Goal: Information Seeking & Learning: Learn about a topic

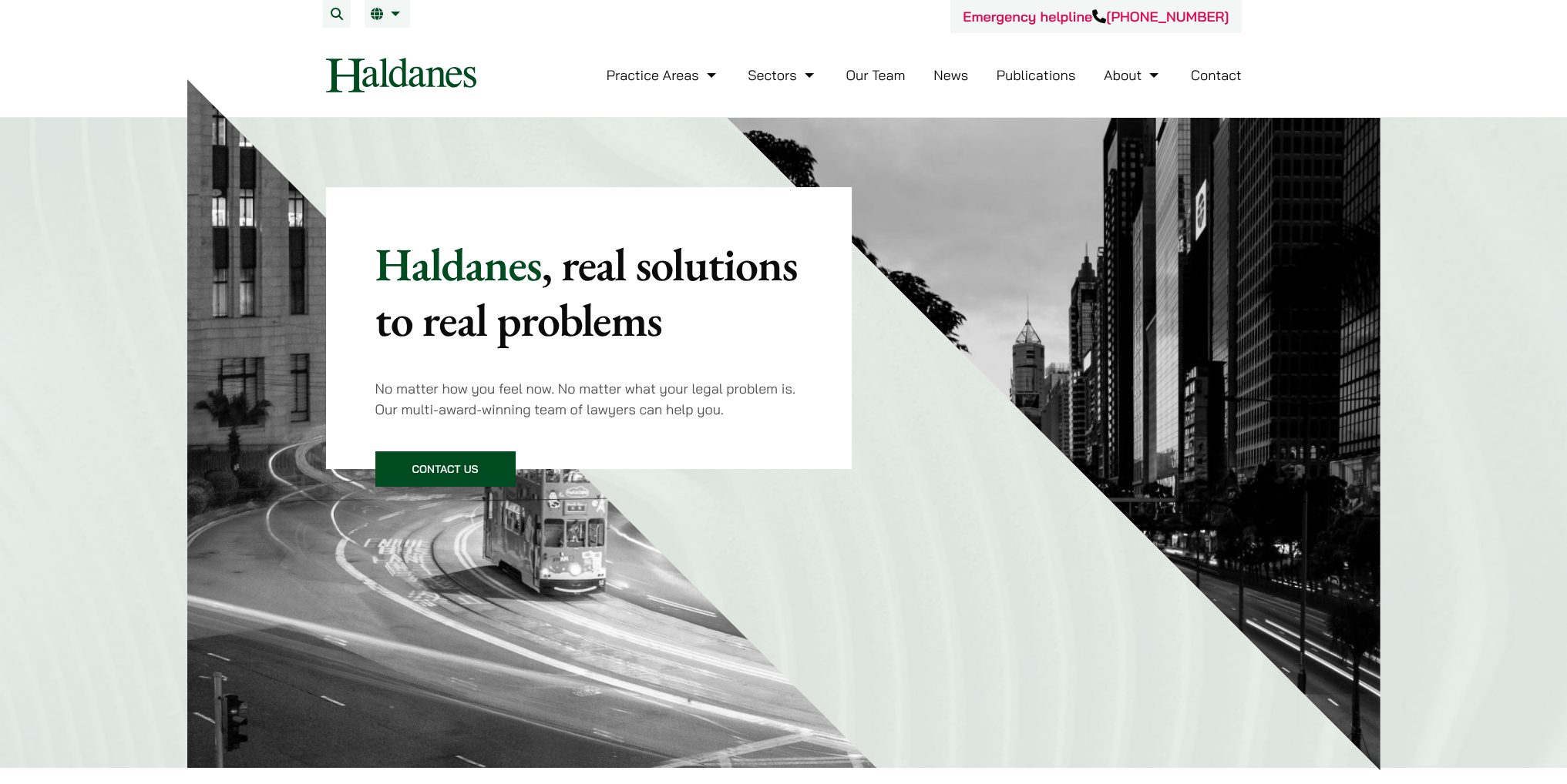
drag, startPoint x: 0, startPoint y: 0, endPoint x: 888, endPoint y: 71, distance: 890.8
click at [888, 71] on link "Our Team" at bounding box center [875, 75] width 59 height 17
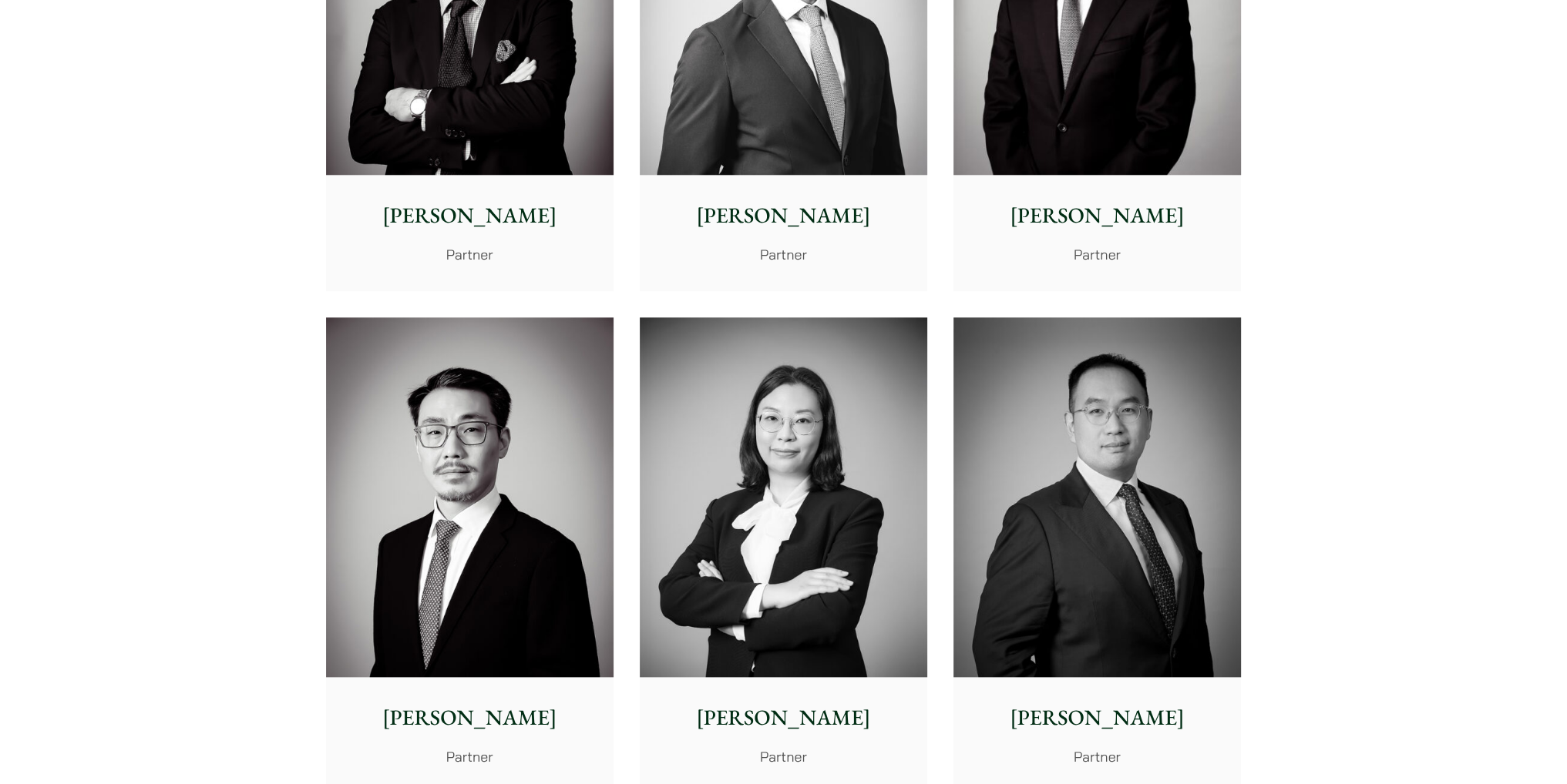
scroll to position [2051, 0]
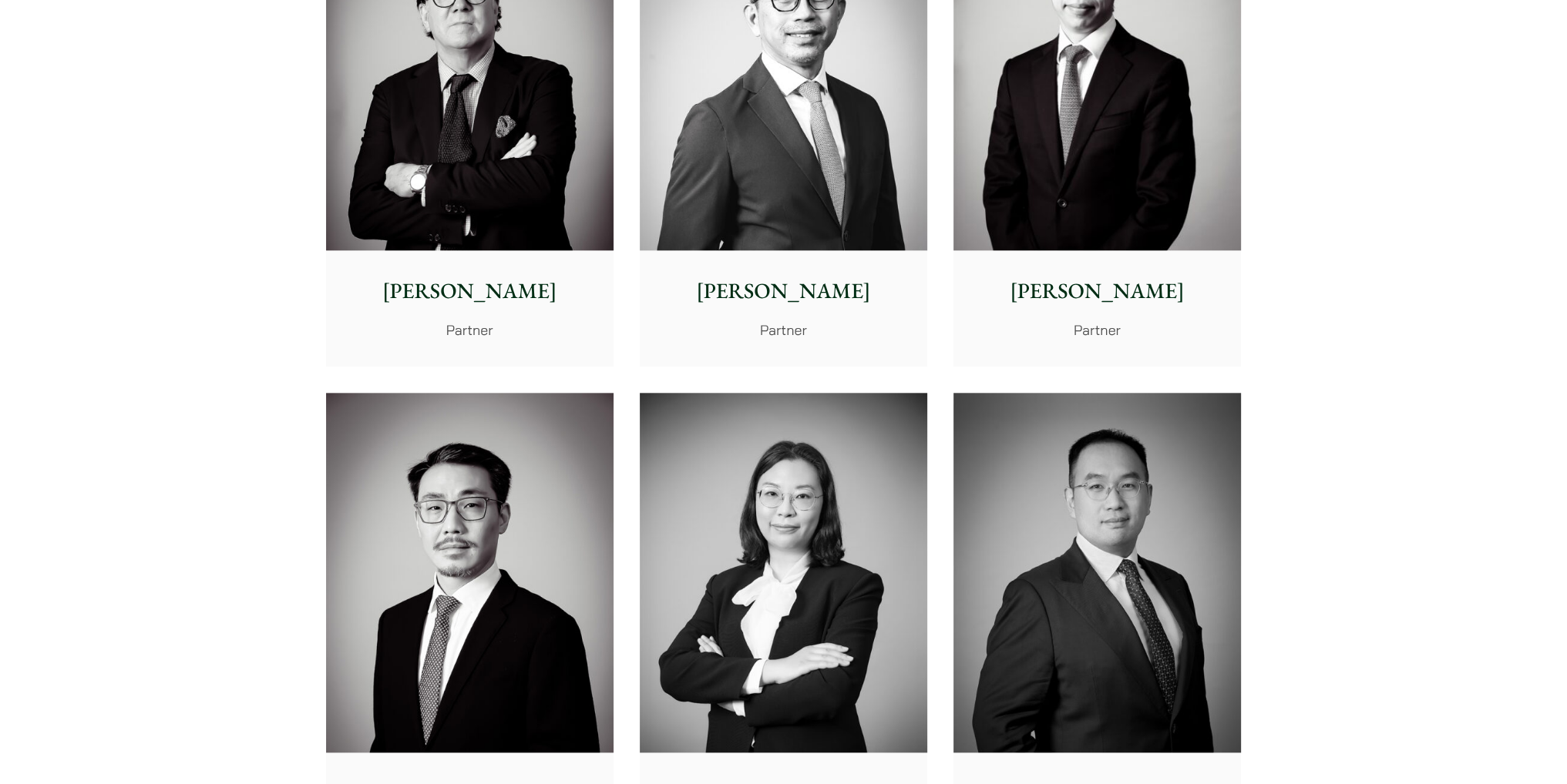
click at [682, 132] on img at bounding box center [784, 71] width 288 height 360
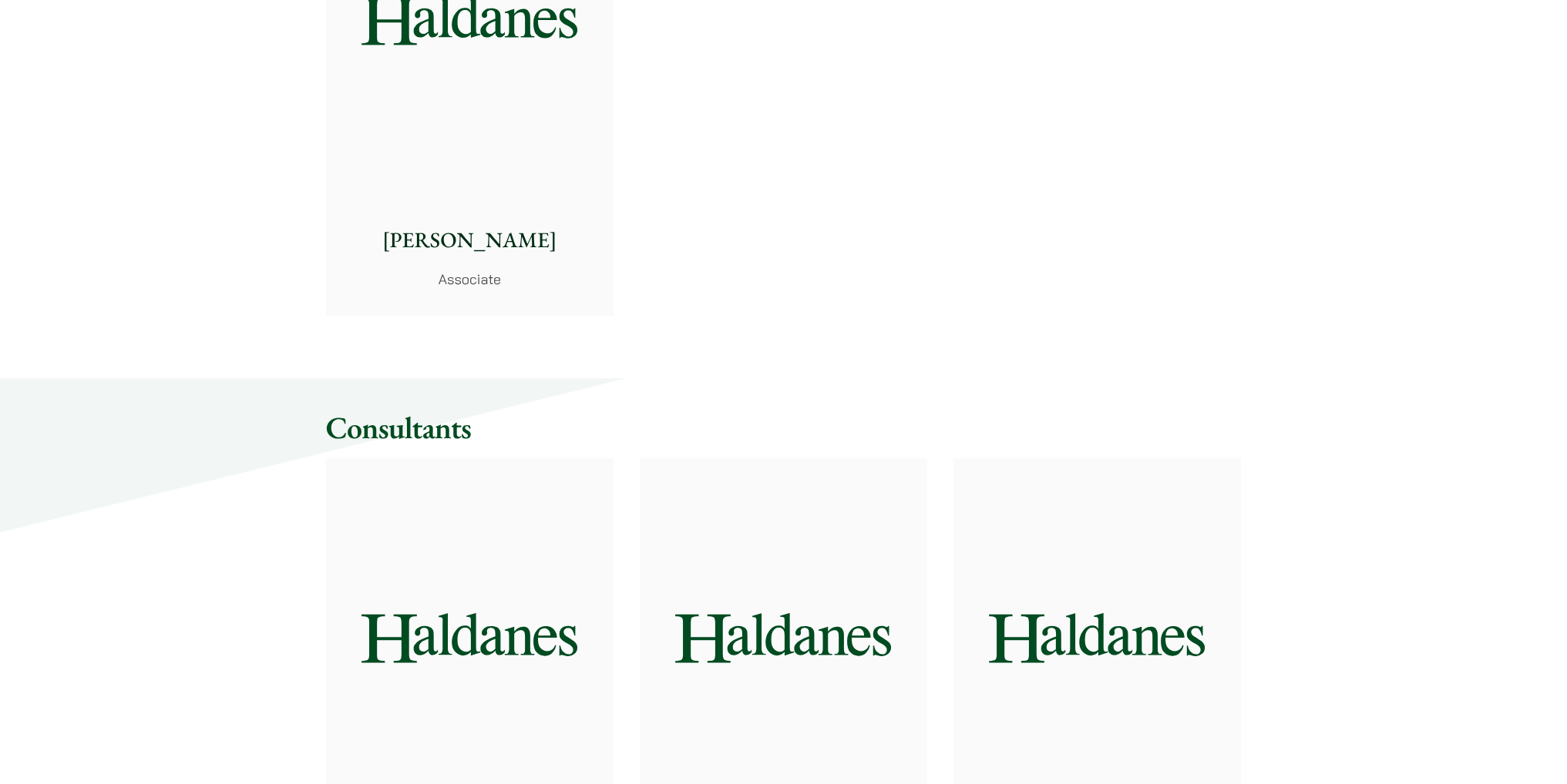
scroll to position [6752, 0]
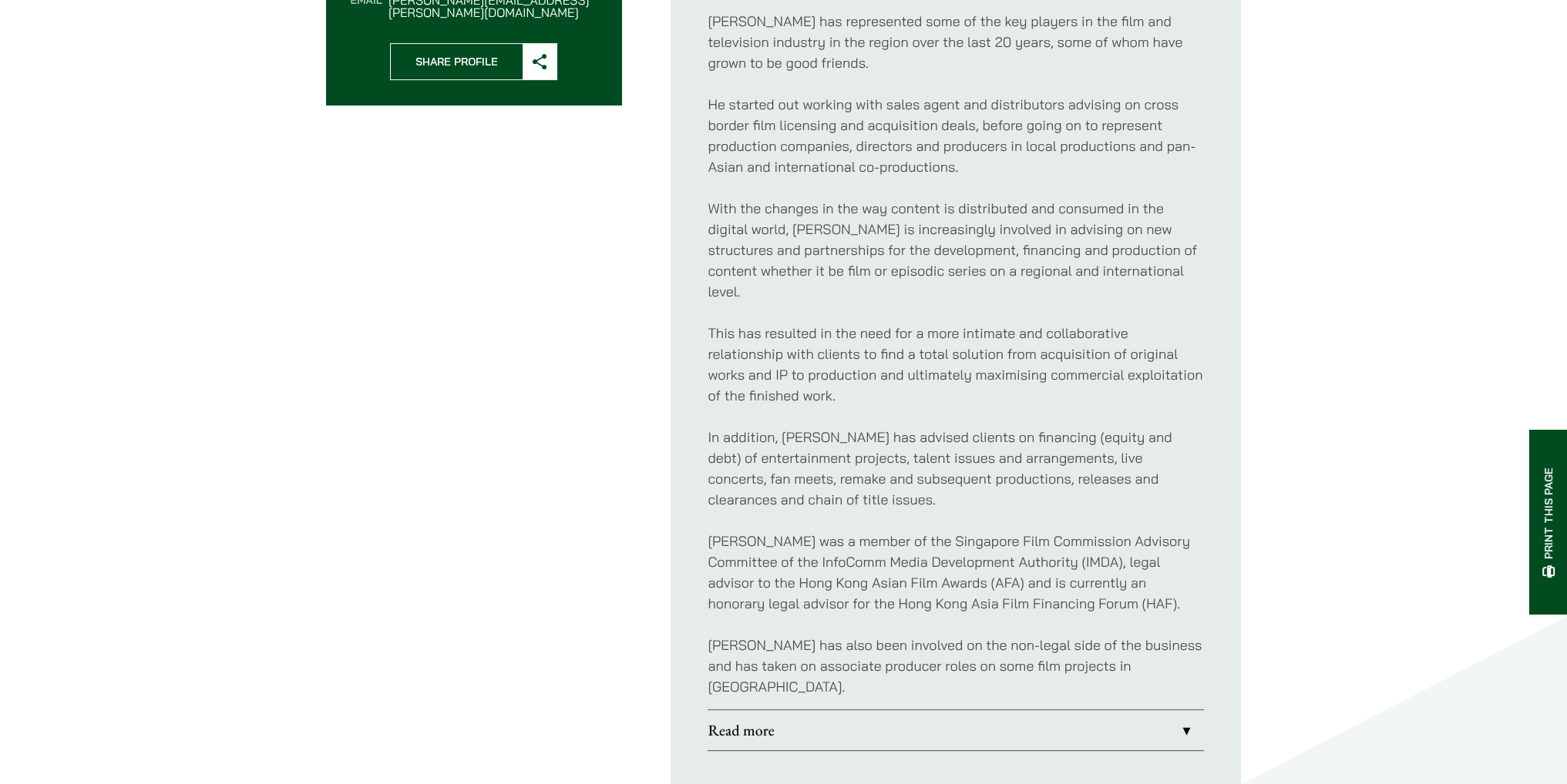
scroll to position [771, 0]
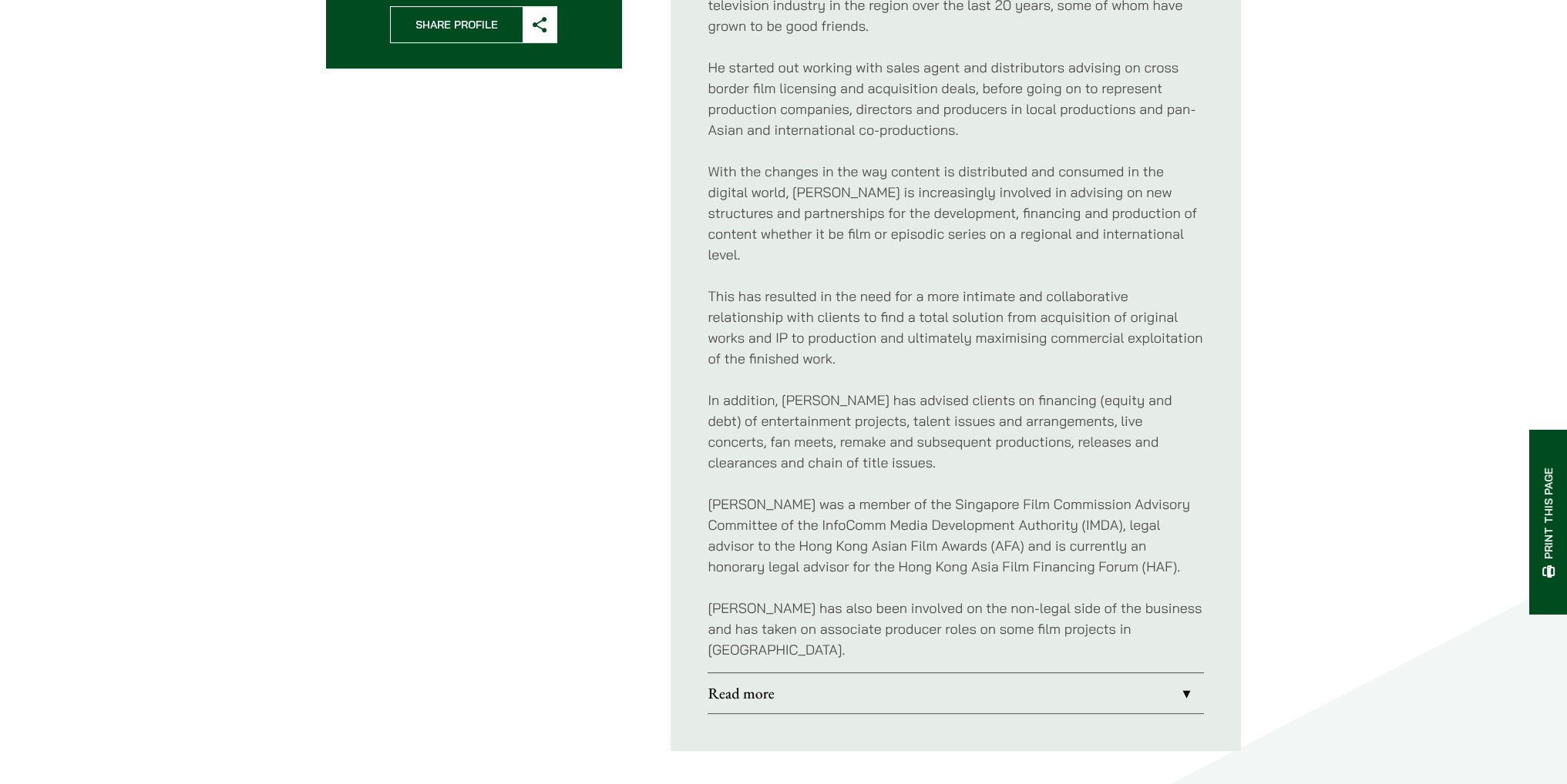
click at [943, 673] on link "Read more" at bounding box center [955, 693] width 496 height 40
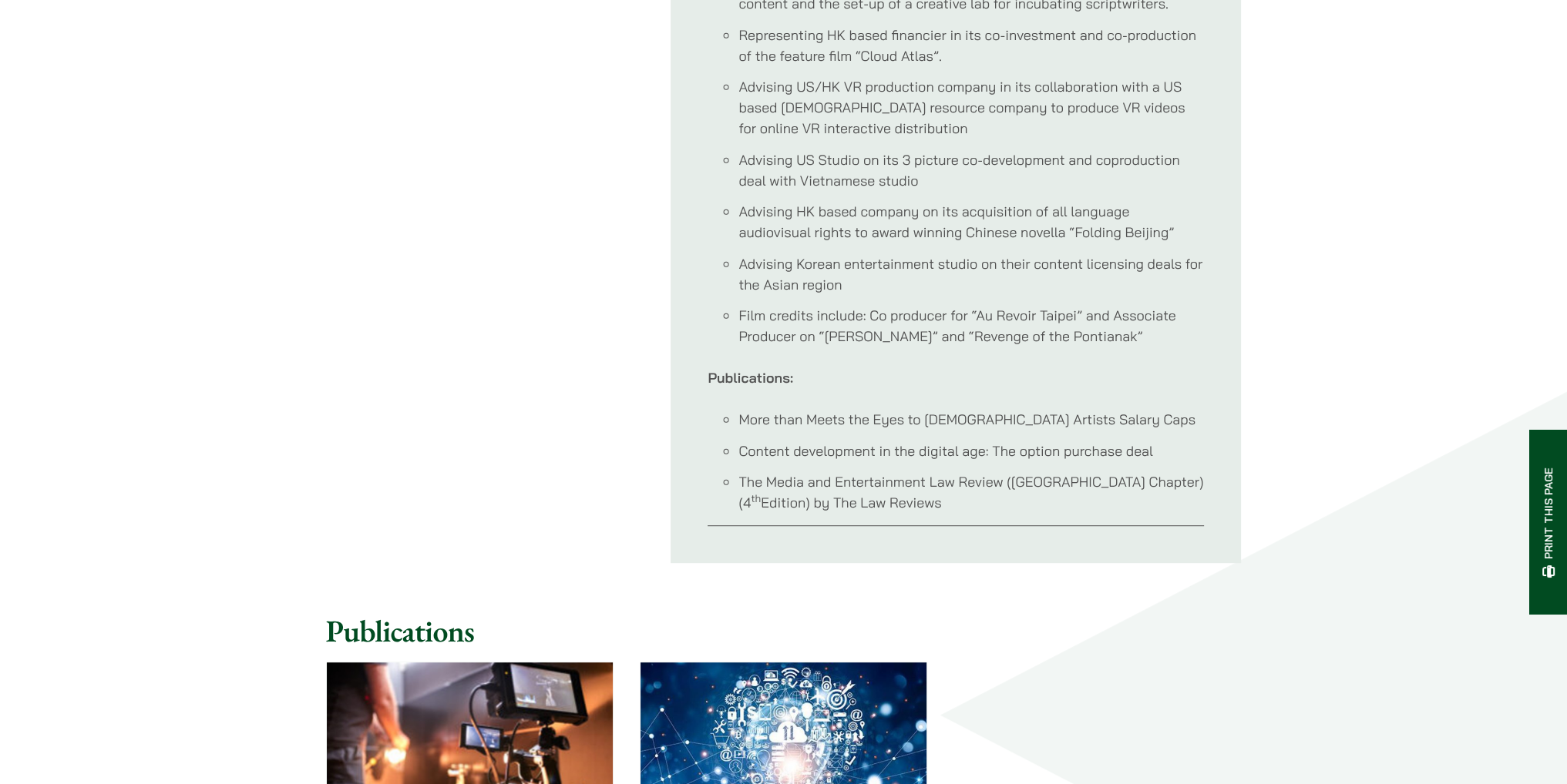
scroll to position [1079, 0]
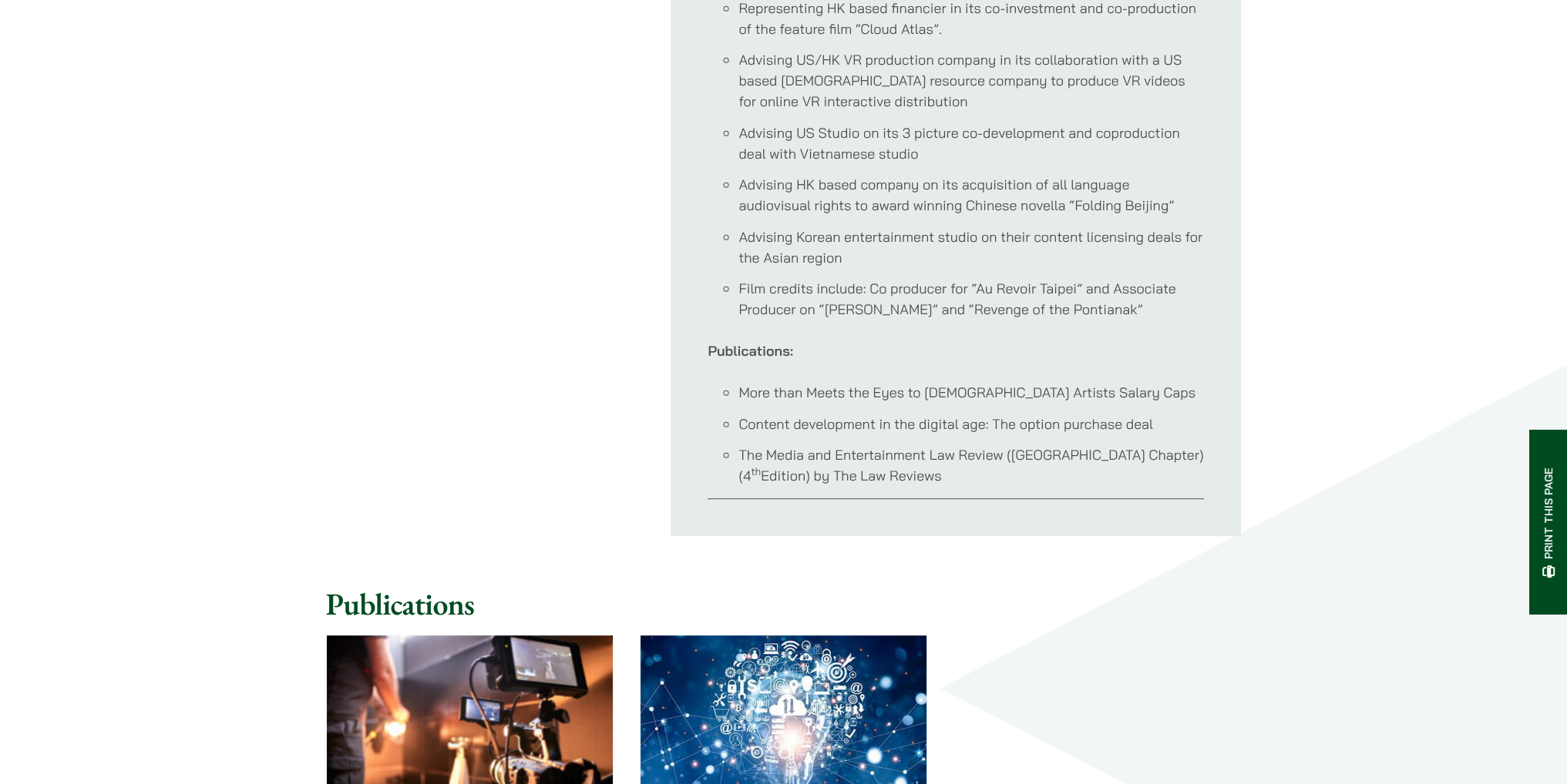
drag, startPoint x: 734, startPoint y: 426, endPoint x: 948, endPoint y: 470, distance: 218.5
click at [948, 470] on div "Notable Cases: Advising the HK branch of an overseas bank on their new media fi…" at bounding box center [955, 65] width 496 height 868
click at [806, 382] on li "More than Meets the Eyes to Chinese Artists Salary Caps" at bounding box center [971, 392] width 466 height 21
drag, startPoint x: 731, startPoint y: 440, endPoint x: 942, endPoint y: 453, distance: 211.4
click at [950, 457] on ul "More than Meets the Eyes to Chinese Artists Salary Caps Content development in …" at bounding box center [955, 433] width 496 height 104
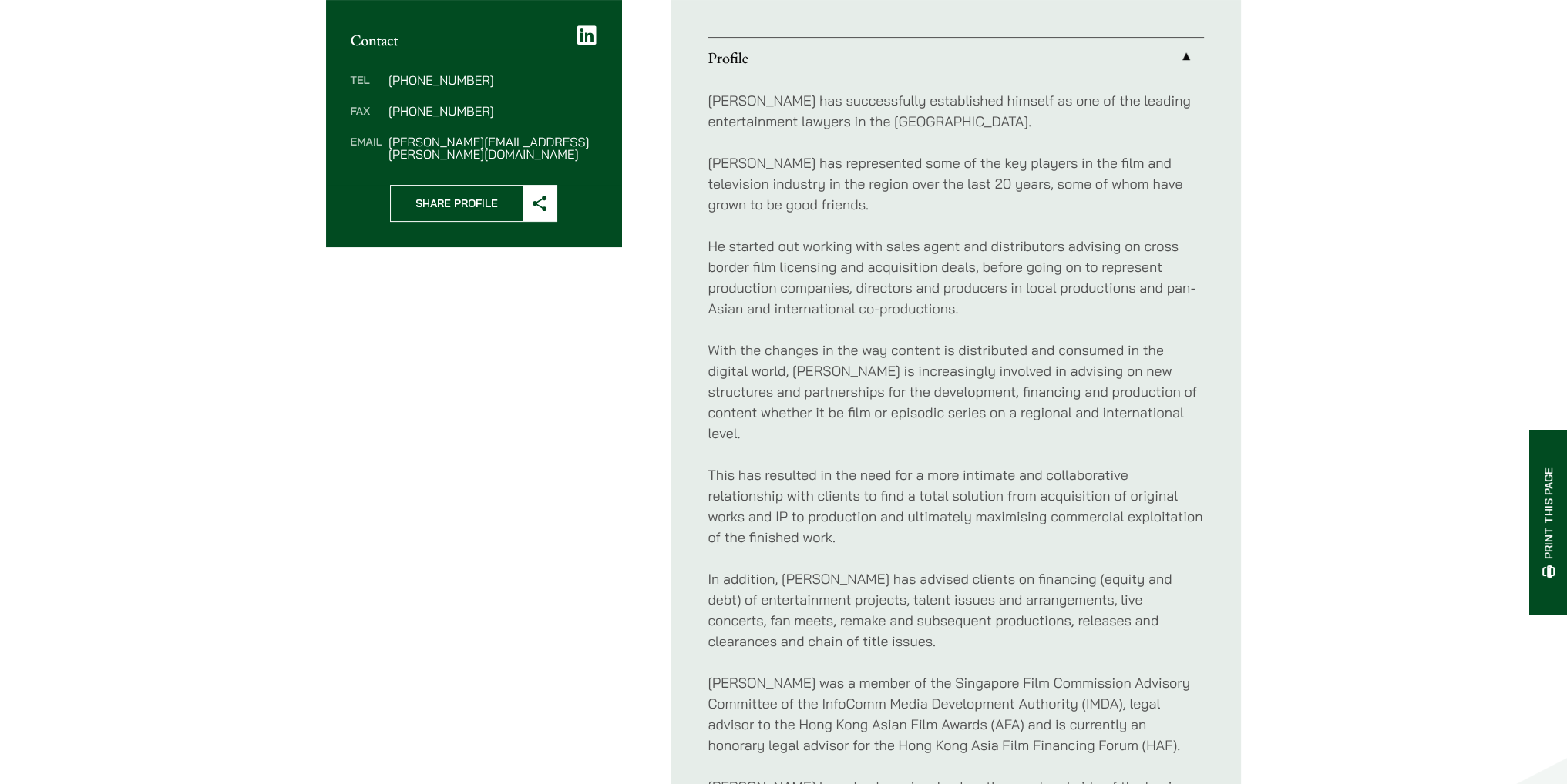
scroll to position [591, 0]
